Goal: Task Accomplishment & Management: Use online tool/utility

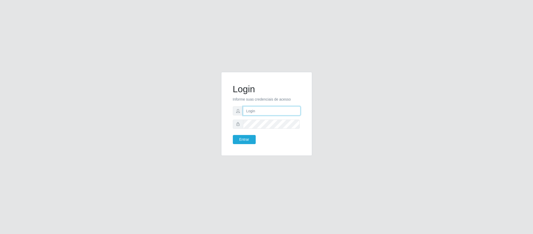
drag, startPoint x: 0, startPoint y: 0, endPoint x: 266, endPoint y: 111, distance: 287.9
click at [266, 111] on input "text" at bounding box center [271, 110] width 57 height 9
type input "[PERSON_NAME]"
click at [233, 135] on button "Entrar" at bounding box center [244, 139] width 23 height 9
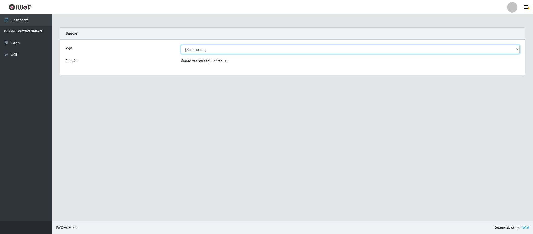
click at [517, 50] on select "[Selecione...] Queiroz Atacadão - Coophab" at bounding box center [350, 49] width 339 height 9
select select "463"
click at [181, 45] on select "[Selecione...] Queiroz Atacadão - Coophab" at bounding box center [350, 49] width 339 height 9
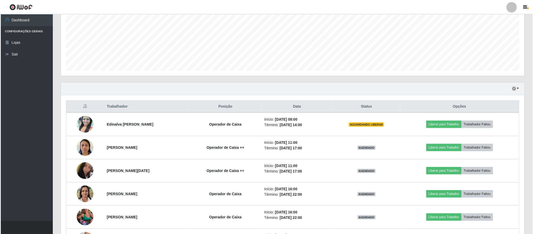
scroll to position [117, 0]
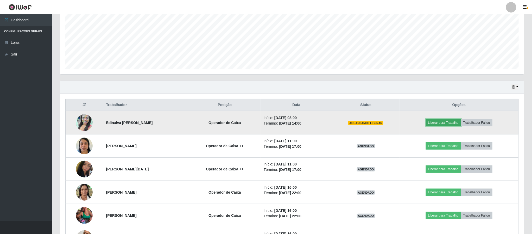
click at [457, 124] on button "Liberar para Trabalho" at bounding box center [443, 122] width 35 height 7
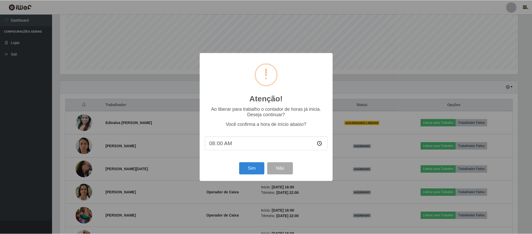
scroll to position [108, 459]
click at [251, 170] on button "Sim" at bounding box center [252, 168] width 25 height 12
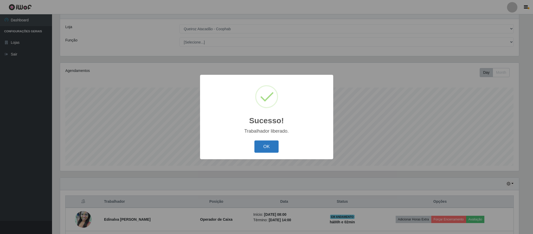
click at [267, 144] on button "OK" at bounding box center [266, 146] width 24 height 12
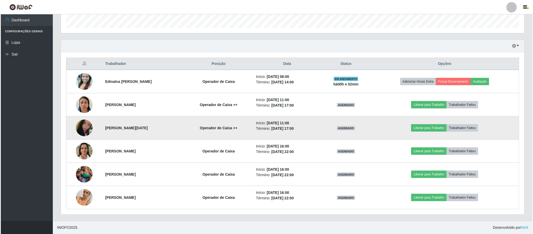
scroll to position [160, 0]
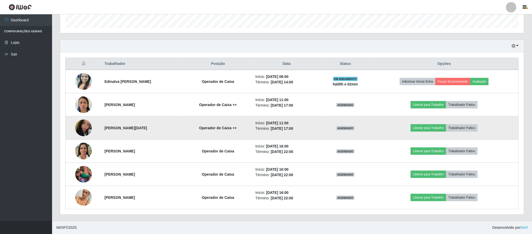
click at [80, 127] on img at bounding box center [83, 128] width 17 height 22
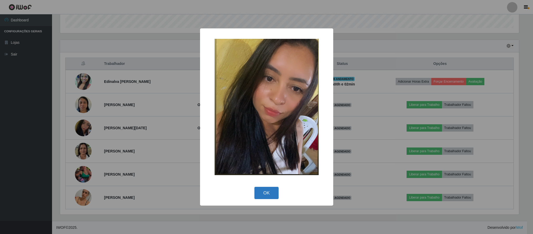
click at [262, 194] on button "OK" at bounding box center [266, 193] width 24 height 12
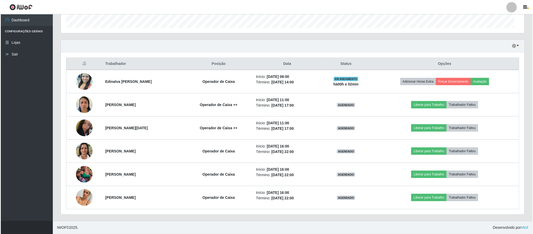
scroll to position [108, 463]
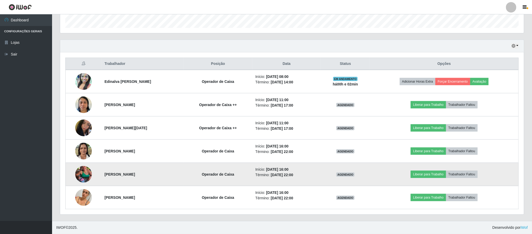
click at [81, 176] on img at bounding box center [83, 174] width 17 height 30
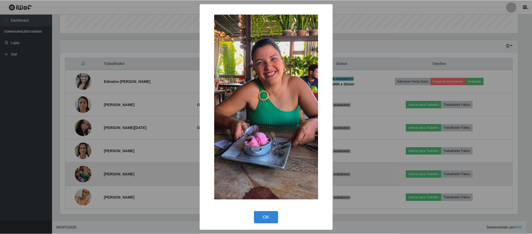
scroll to position [108, 459]
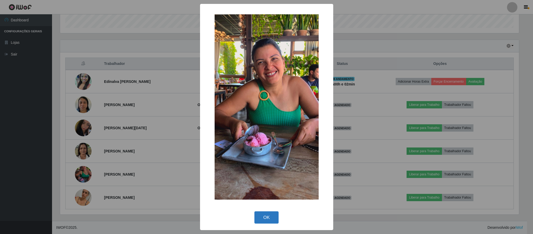
click at [267, 216] on button "OK" at bounding box center [266, 217] width 24 height 12
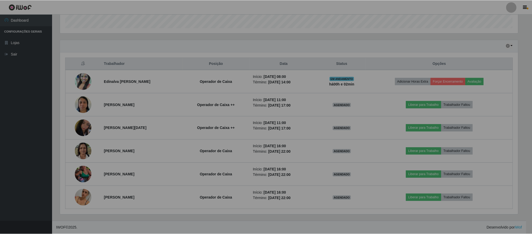
scroll to position [108, 463]
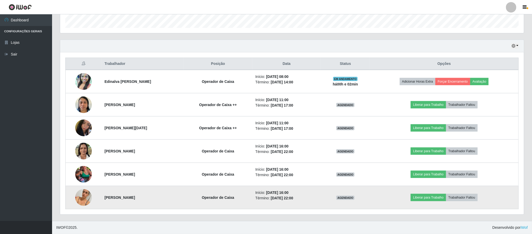
click at [85, 195] on img at bounding box center [83, 197] width 17 height 30
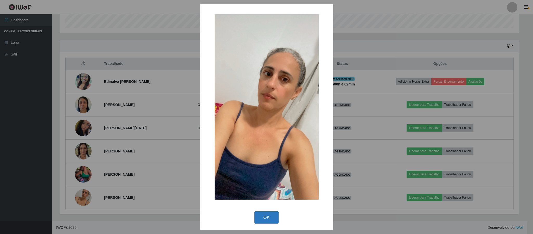
click at [269, 222] on button "OK" at bounding box center [266, 217] width 24 height 12
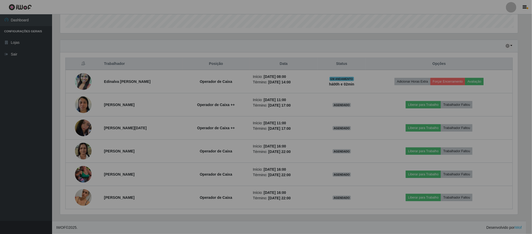
scroll to position [108, 463]
